Goal: Find specific fact: Find specific fact

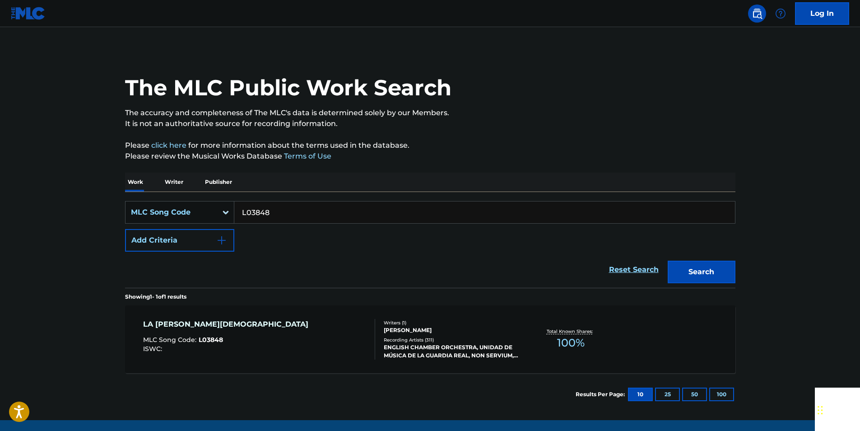
drag, startPoint x: 284, startPoint y: 210, endPoint x: 208, endPoint y: 208, distance: 76.8
click at [208, 208] on div "SearchWithCriteriaaf10cb6c-7ed2-4db5-949f-3502a582e62c MLC Song Code L03848" at bounding box center [430, 212] width 610 height 23
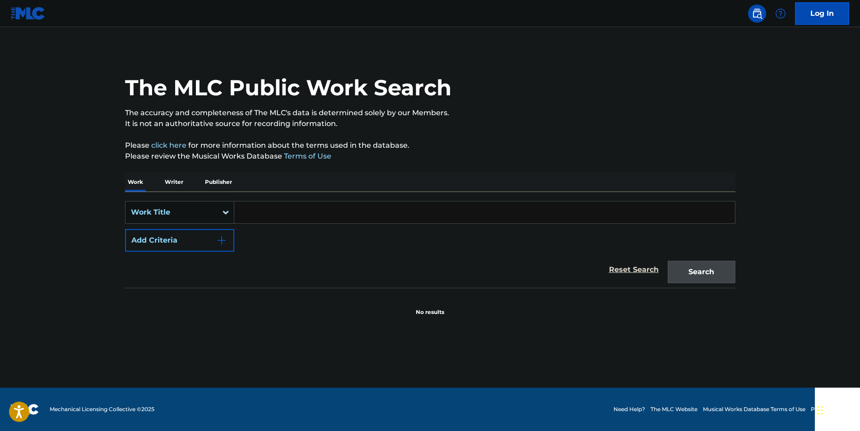
click at [209, 214] on div "Work Title" at bounding box center [171, 212] width 81 height 11
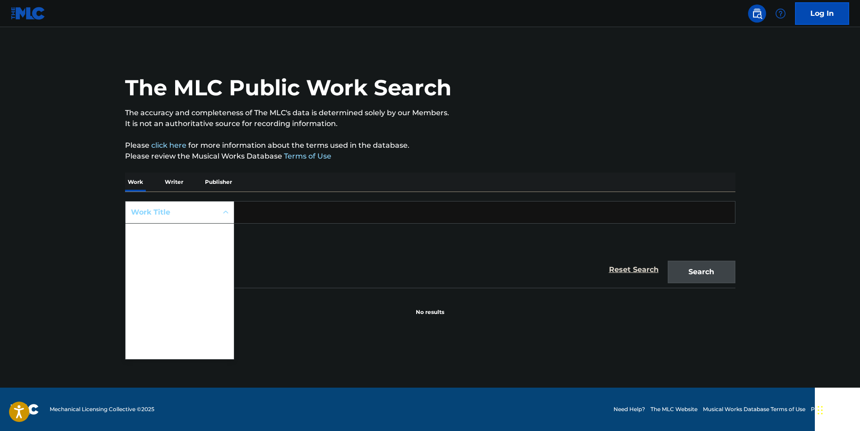
scroll to position [45, 0]
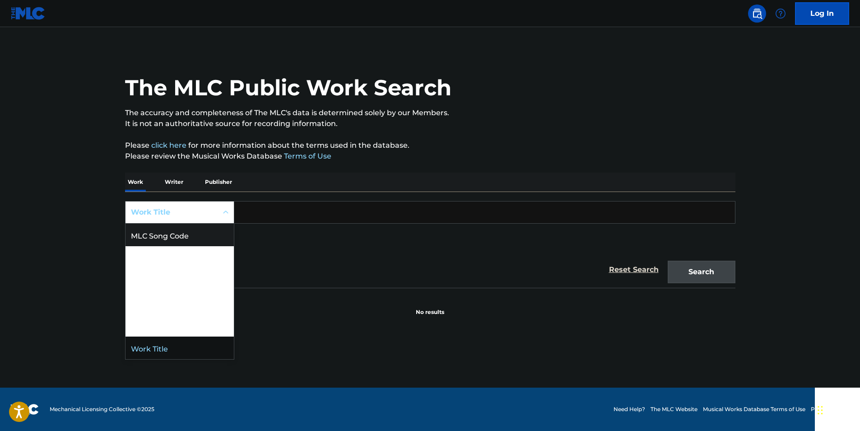
click at [198, 232] on div "MLC Song Code" at bounding box center [179, 234] width 108 height 23
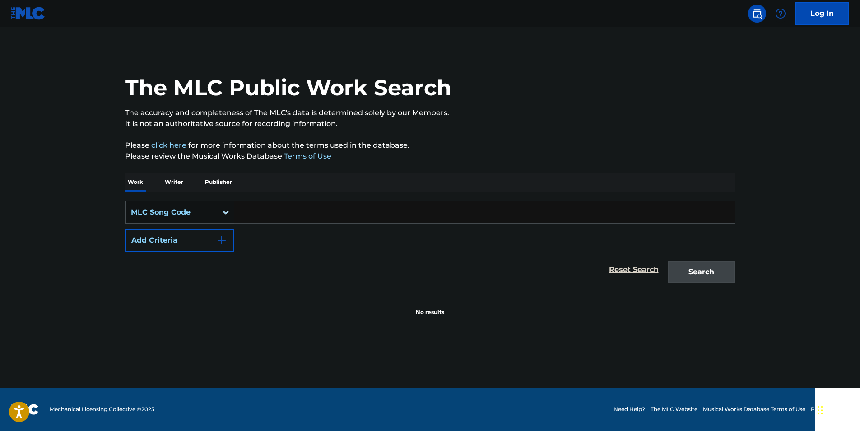
click at [209, 213] on div "MLC Song Code" at bounding box center [171, 212] width 81 height 11
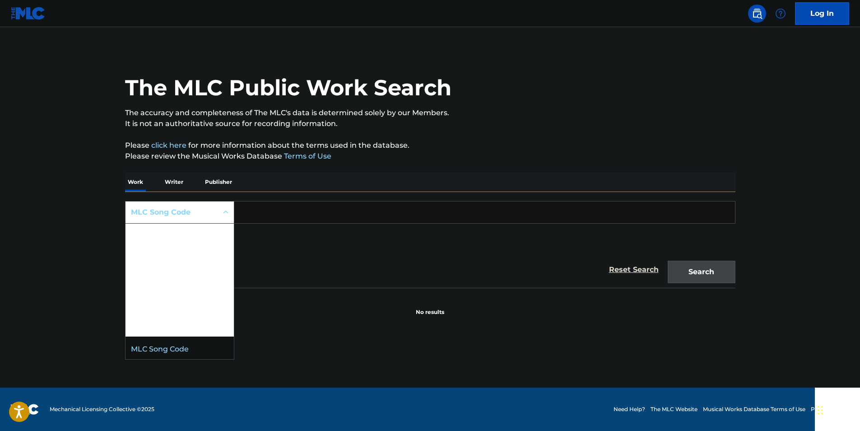
click at [190, 348] on div "MLC Song Code" at bounding box center [179, 347] width 108 height 23
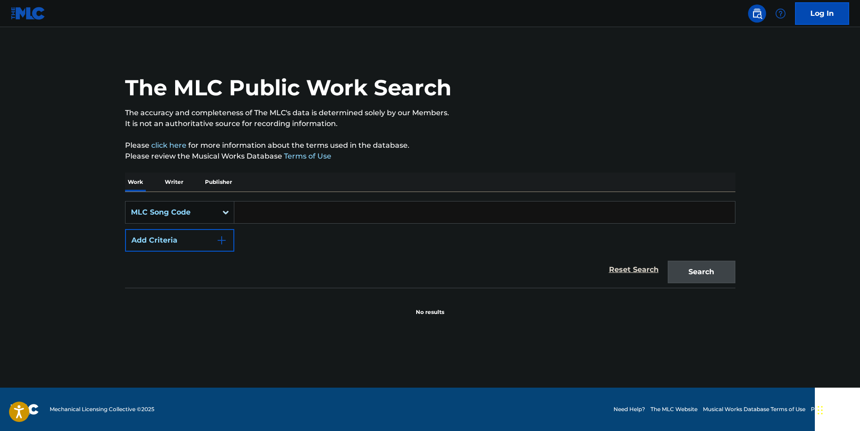
click at [266, 217] on input "Search Form" at bounding box center [484, 212] width 501 height 22
paste input "S15339"
click at [718, 271] on button "Search" at bounding box center [702, 271] width 68 height 23
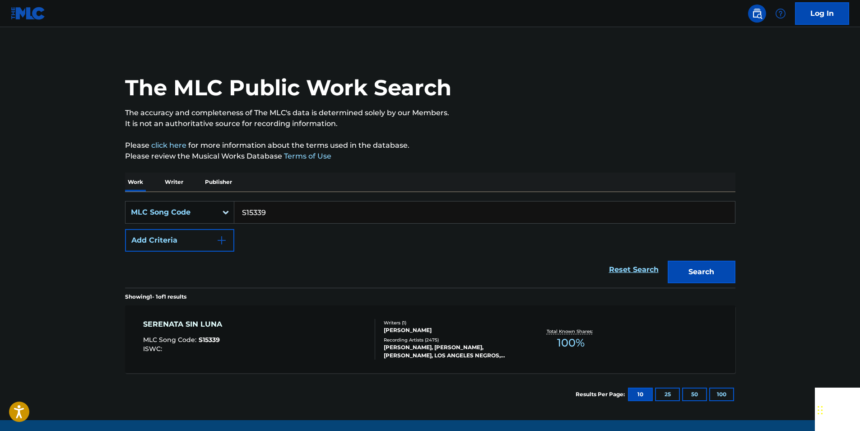
click at [287, 214] on input "S15339" at bounding box center [484, 212] width 501 height 22
paste input "C18452"
click at [726, 270] on button "Search" at bounding box center [702, 271] width 68 height 23
click at [282, 214] on input "C18452" at bounding box center [484, 212] width 501 height 22
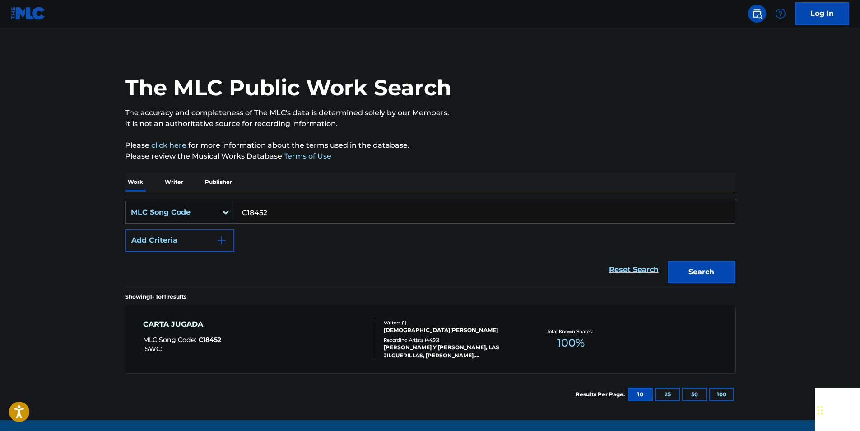
click at [282, 214] on input "C18452" at bounding box center [484, 212] width 501 height 22
paste input "A10274"
type input "A10274"
click at [687, 267] on button "Search" at bounding box center [702, 271] width 68 height 23
